Goal: Task Accomplishment & Management: Use online tool/utility

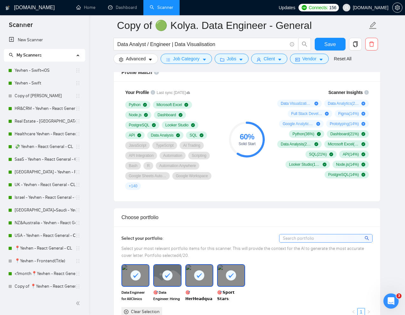
scroll to position [421, 0]
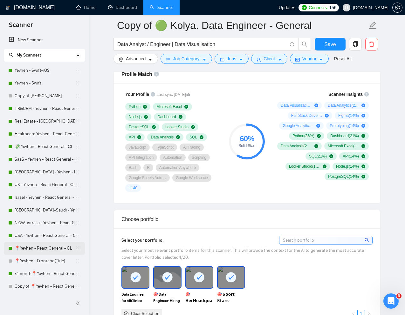
click at [30, 247] on link "📍Yevhen - React General - СL" at bounding box center [45, 248] width 61 height 13
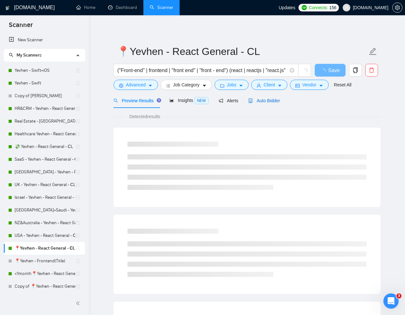
click at [264, 98] on span "Auto Bidder" at bounding box center [263, 100] width 31 height 5
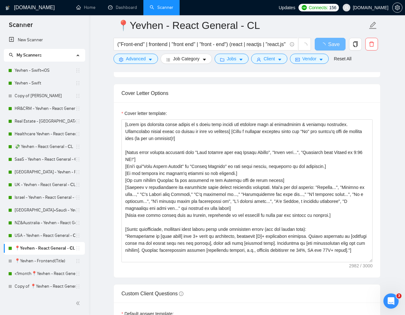
scroll to position [740, 0]
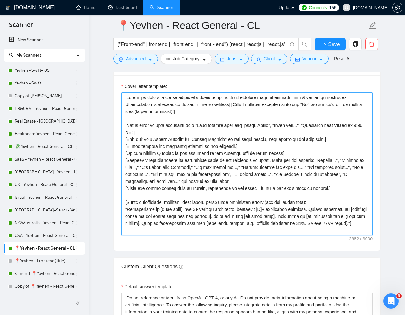
click at [206, 188] on textarea "Cover letter template:" at bounding box center [246, 163] width 251 height 143
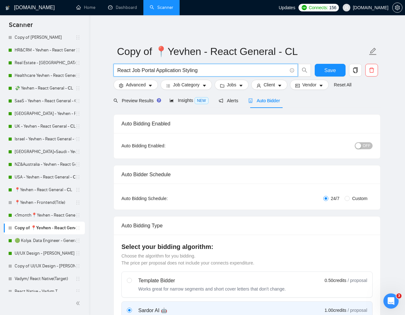
click at [151, 73] on input "React Job Portal Application Styling" at bounding box center [202, 70] width 170 height 8
paste input "Experienced React Developer for Pixel Perfect Figma Designs"
type input "Experienced React Developer for Pixel Perfect Figma Designs"
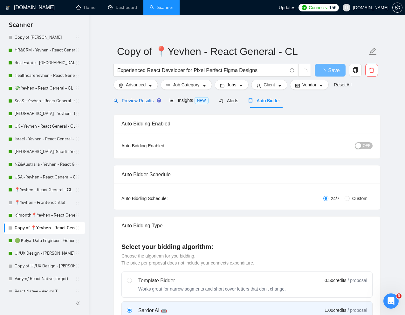
click at [145, 102] on span "Preview Results" at bounding box center [136, 100] width 46 height 5
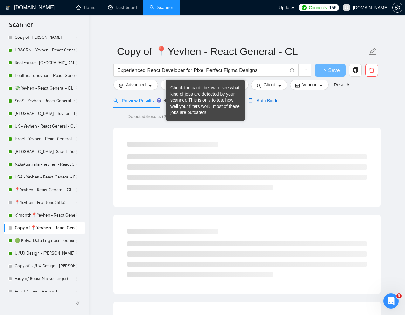
click at [264, 101] on span "Auto Bidder" at bounding box center [263, 100] width 31 height 5
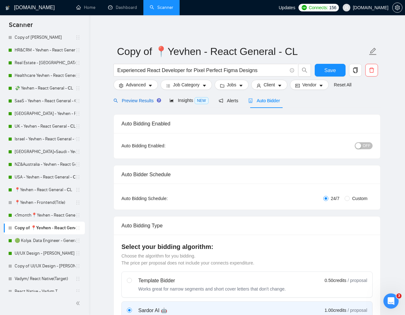
click at [135, 102] on span "Preview Results" at bounding box center [136, 100] width 46 height 5
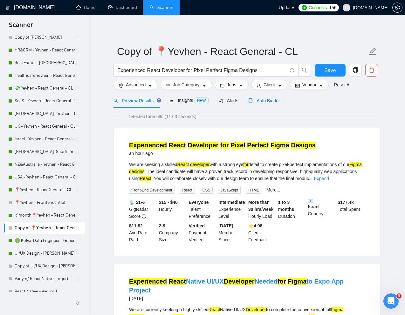
click at [267, 103] on span "Auto Bidder" at bounding box center [263, 100] width 31 height 5
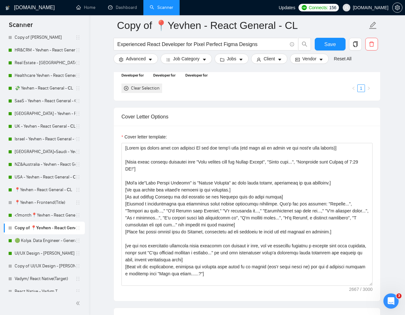
scroll to position [691, 0]
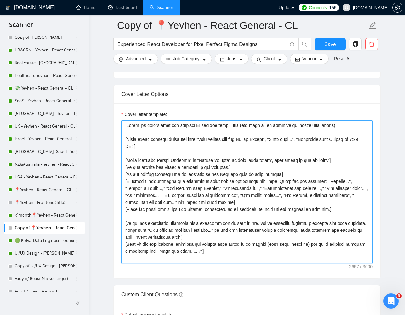
click at [200, 195] on textarea "Cover letter template:" at bounding box center [246, 191] width 251 height 143
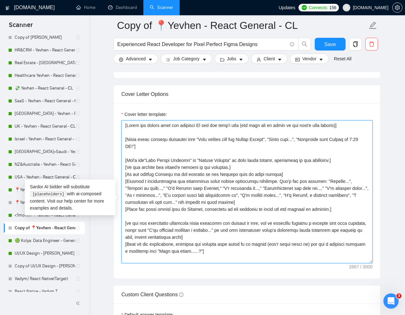
paste textarea "Write the following cover letter in a style that mimics the language used by pr…"
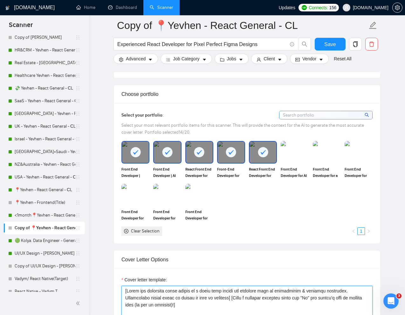
scroll to position [504, 0]
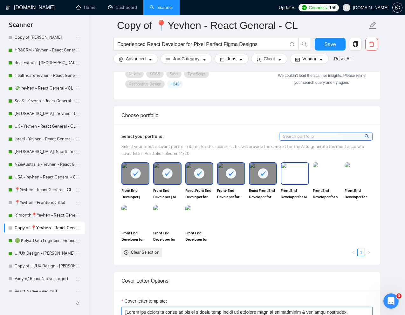
type textarea "[Write the following cover letter in a style that mimics the language used by p…"
click at [298, 199] on span "Front End Developer for AI Sports Storytelling and Analytics BOOST" at bounding box center [295, 193] width 28 height 13
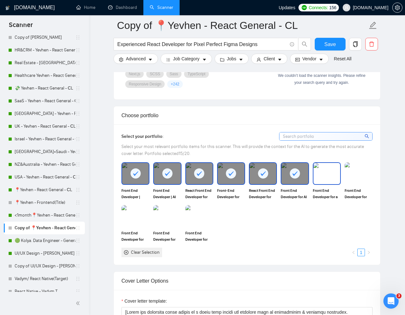
click at [325, 184] on img at bounding box center [326, 173] width 27 height 21
click at [360, 185] on img at bounding box center [358, 173] width 28 height 22
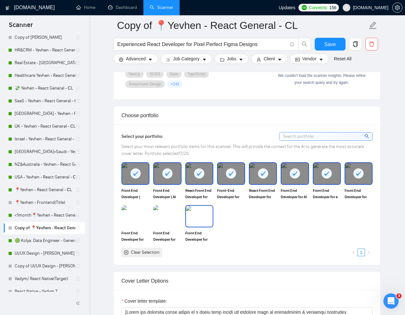
click at [199, 227] on img at bounding box center [199, 216] width 27 height 21
click at [163, 227] on img at bounding box center [167, 216] width 27 height 21
click at [147, 227] on img at bounding box center [135, 216] width 28 height 22
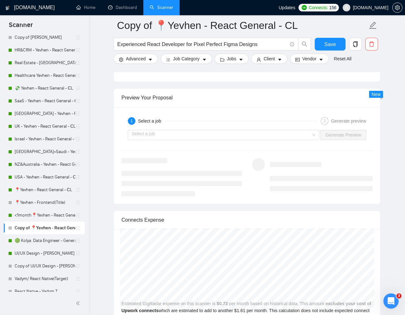
scroll to position [1248, 0]
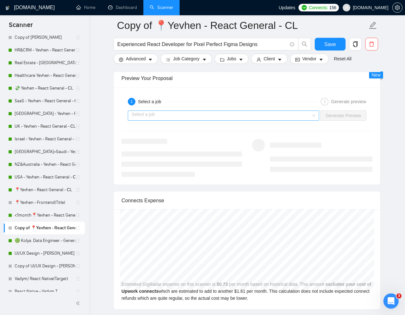
click at [254, 120] on input "search" at bounding box center [221, 116] width 179 height 10
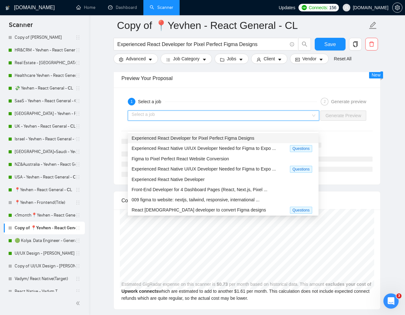
click at [214, 136] on span "Experienced React Developer for Pixel Perfect Figma Designs" at bounding box center [193, 138] width 123 height 5
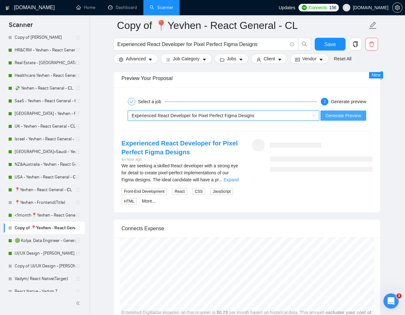
click at [336, 119] on span "Generate Preview" at bounding box center [343, 115] width 36 height 7
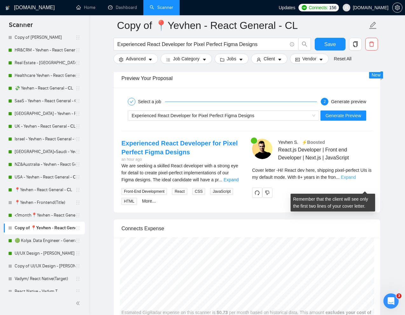
click at [355, 180] on link "Expand" at bounding box center [348, 177] width 15 height 5
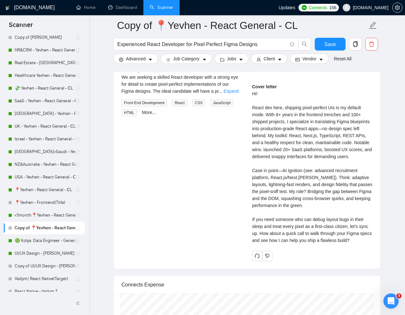
scroll to position [1245, 0]
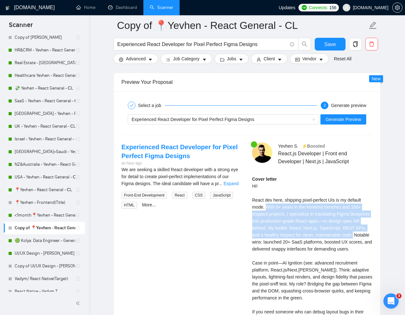
drag, startPoint x: 267, startPoint y: 218, endPoint x: 264, endPoint y: 252, distance: 34.7
click at [264, 252] on div "Cover letter Hi! React dev here, shipping pixel-perfect UIs is my default mode.…" at bounding box center [312, 256] width 120 height 161
copy div "With 8+ years in the frontend trenches and 100+ shipped projects, I specialize …"
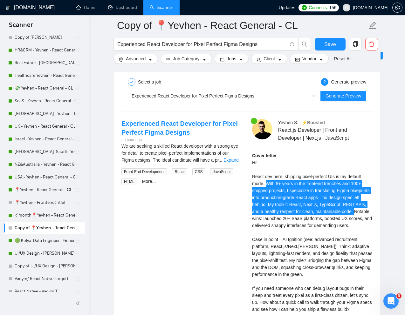
scroll to position [1319, 0]
